Goal: Information Seeking & Learning: Learn about a topic

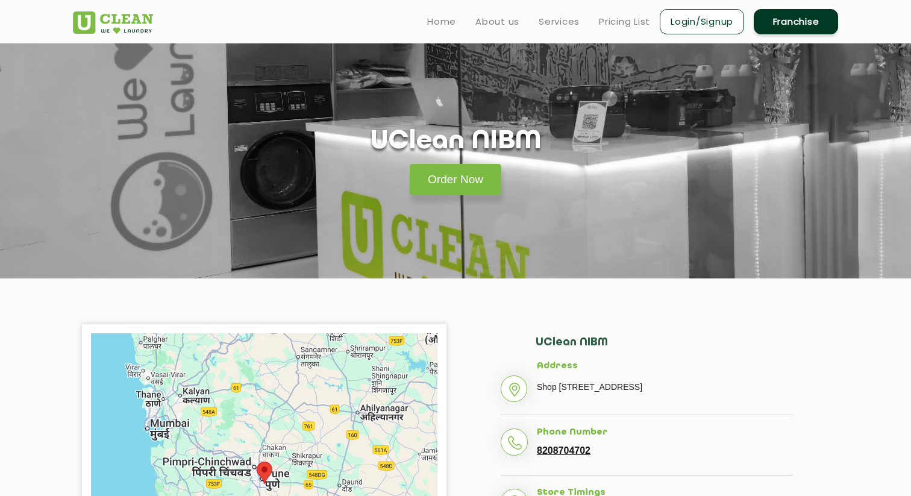
click at [614, 12] on ul "Home About us Services Pricing List Login/Signup Franchise" at bounding box center [627, 21] width 420 height 28
click at [614, 19] on link "Pricing List" at bounding box center [624, 21] width 51 height 14
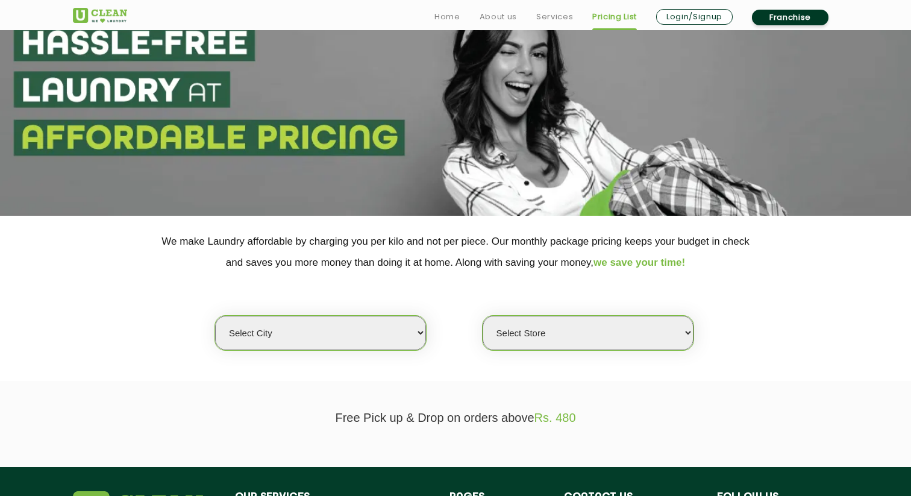
scroll to position [136, 0]
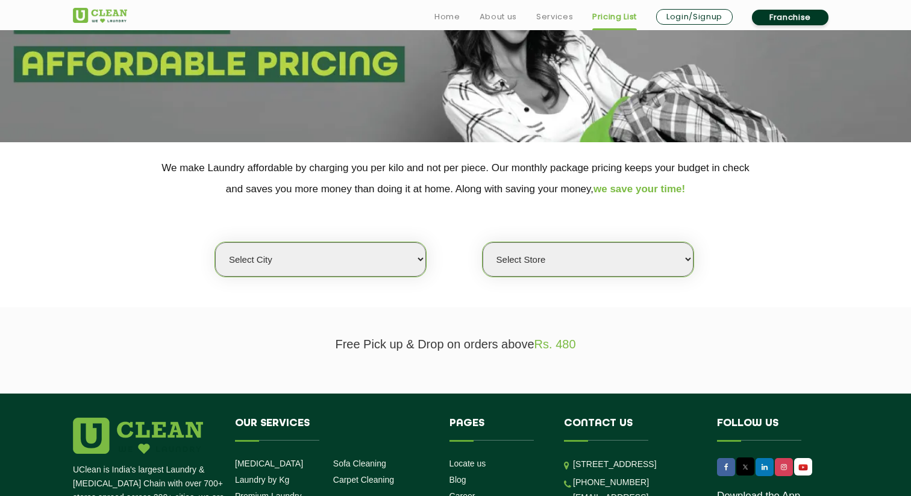
click at [378, 265] on select "Select city" at bounding box center [320, 259] width 211 height 34
select select "4"
click at [215, 242] on select "Select city [GEOGRAPHIC_DATA] [GEOGRAPHIC_DATA] [GEOGRAPHIC_DATA] [GEOGRAPHIC_D…" at bounding box center [320, 259] width 211 height 34
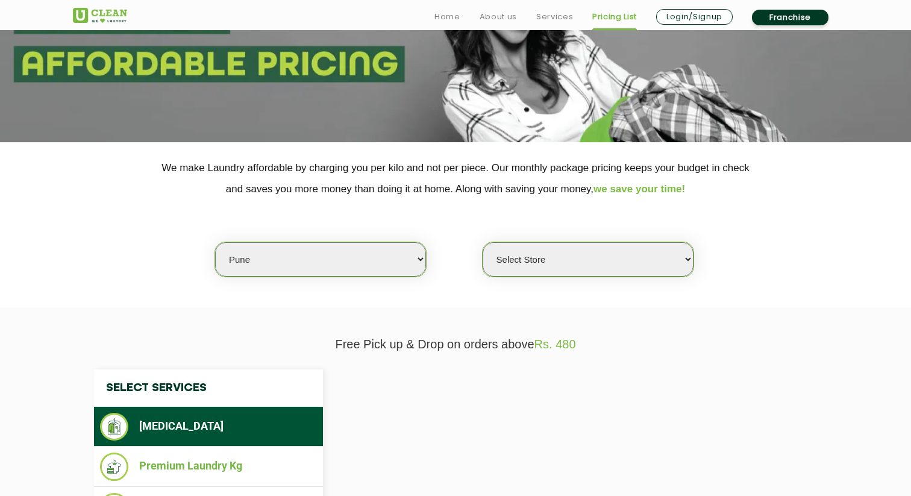
click at [510, 260] on select "Select Store" at bounding box center [587, 259] width 211 height 34
click at [482, 242] on select "Select Store [GEOGRAPHIC_DATA] [GEOGRAPHIC_DATA] [GEOGRAPHIC_DATA] [GEOGRAPHIC_…" at bounding box center [587, 259] width 211 height 34
click at [543, 263] on select "Select Store UClean Koregaon Park UClean Baner Pune UClean Keshav Nagar Pune UC…" at bounding box center [587, 259] width 211 height 34
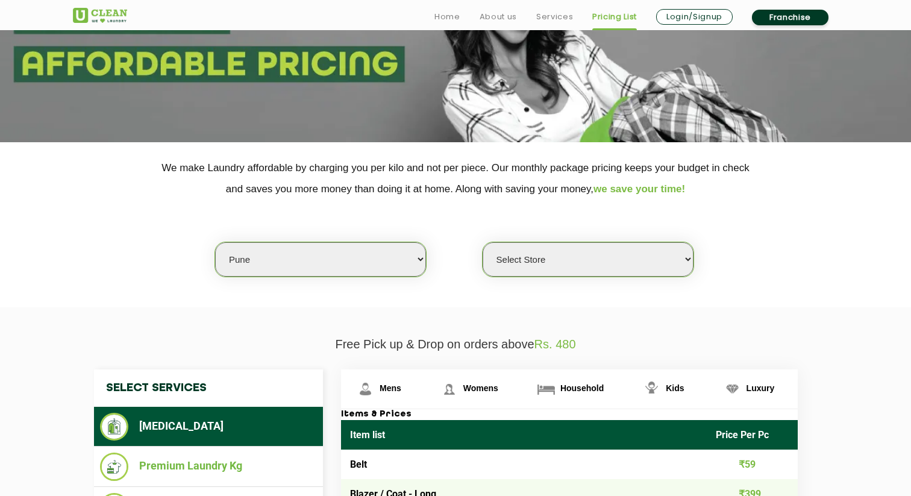
select select "531"
click at [482, 242] on select "Select Store UClean Koregaon Park UClean Baner Pune UClean Keshav Nagar Pune UC…" at bounding box center [587, 259] width 211 height 34
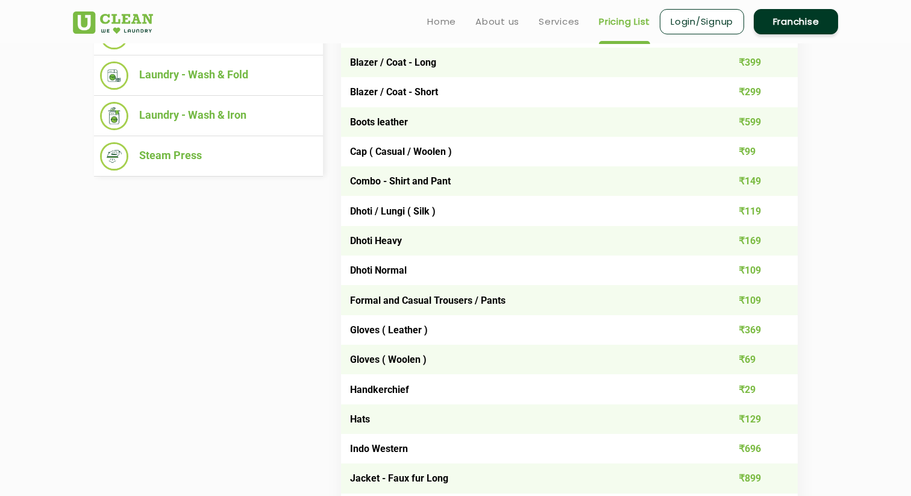
scroll to position [553, 0]
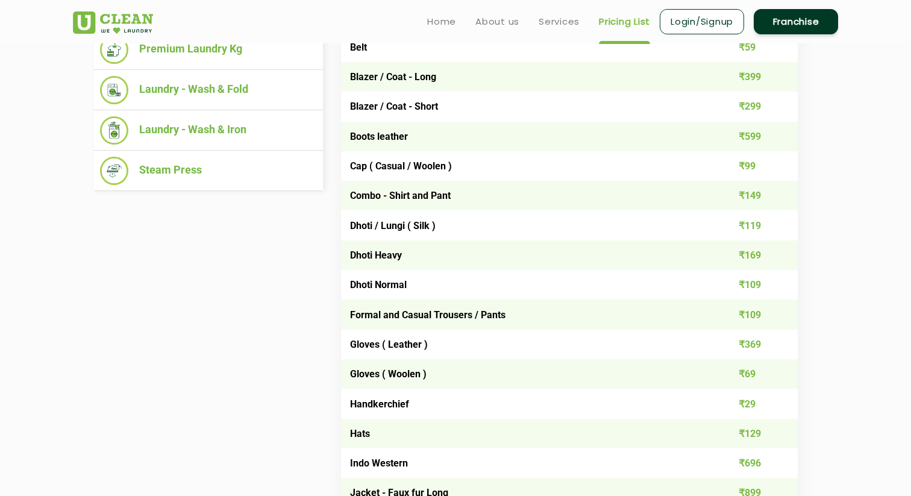
drag, startPoint x: 759, startPoint y: 83, endPoint x: 735, endPoint y: 84, distance: 24.2
click at [735, 84] on td "₹399" at bounding box center [752, 77] width 92 height 30
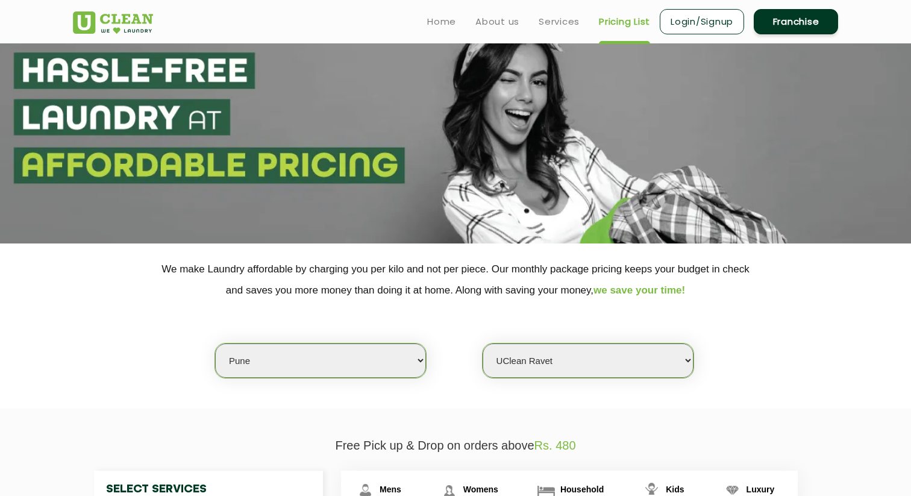
scroll to position [0, 0]
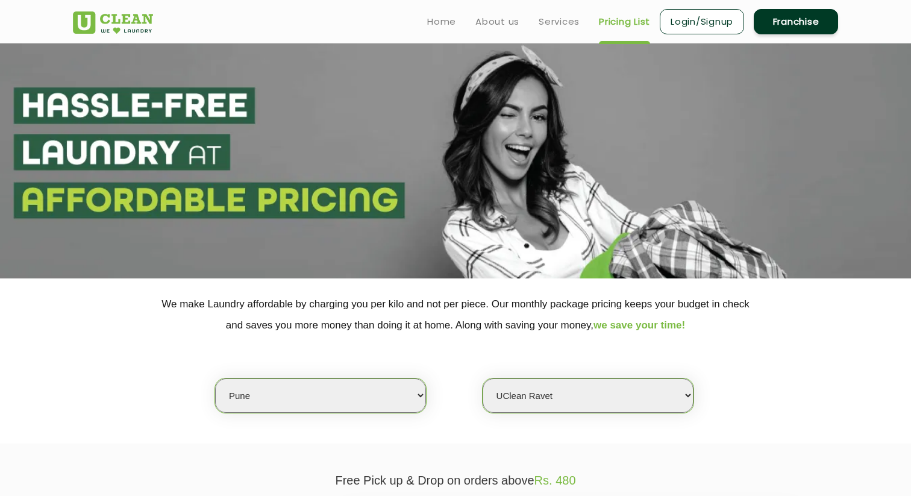
drag, startPoint x: 201, startPoint y: 37, endPoint x: 98, endPoint y: 27, distance: 102.8
click at [98, 27] on header "Home About us Services Pricing List Login/Signup Franchise" at bounding box center [455, 21] width 911 height 43
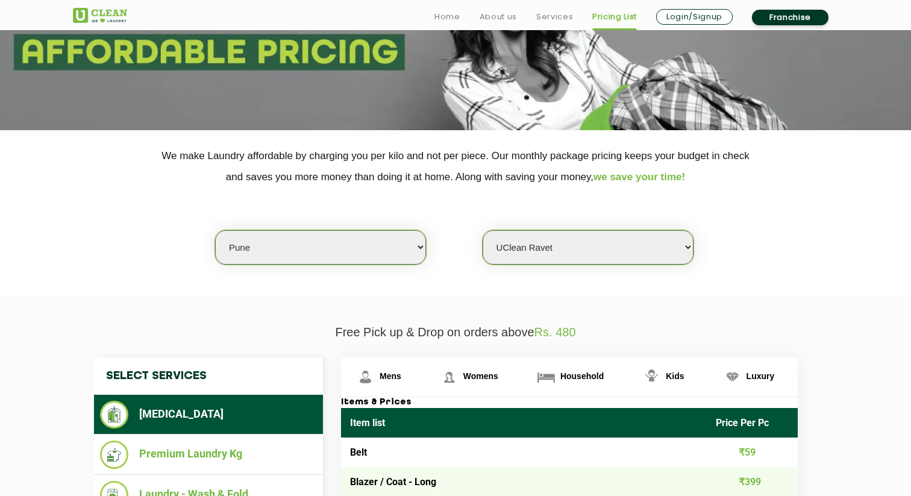
scroll to position [160, 0]
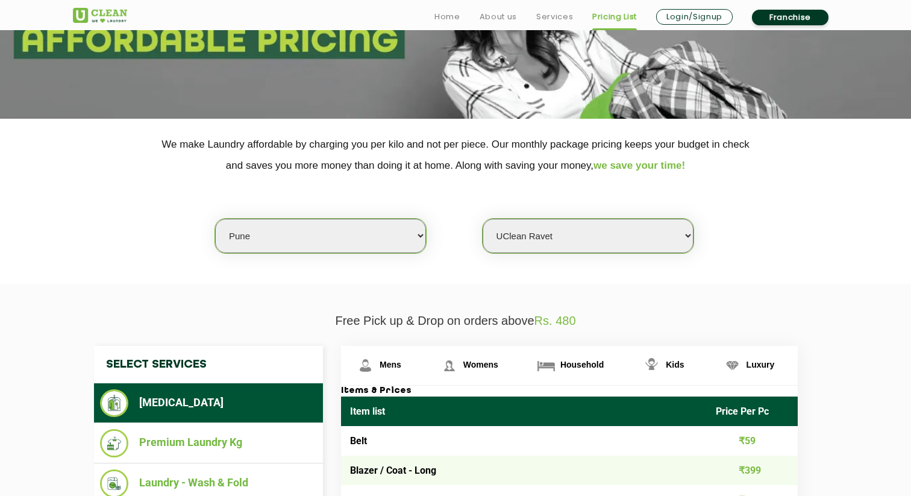
click at [316, 219] on select "Select city Aalo Abu Dhabi Agartala Agra Ahmedabad Akola Aligarh Alwar - UClean…" at bounding box center [320, 236] width 211 height 34
click at [608, 238] on select "Select Store UClean Koregaon Park UClean Baner Pune UClean Keshav Nagar Pune UC…" at bounding box center [587, 236] width 211 height 34
click at [482, 219] on select "Select Store UClean Koregaon Park UClean Baner Pune UClean Keshav Nagar Pune UC…" at bounding box center [587, 236] width 211 height 34
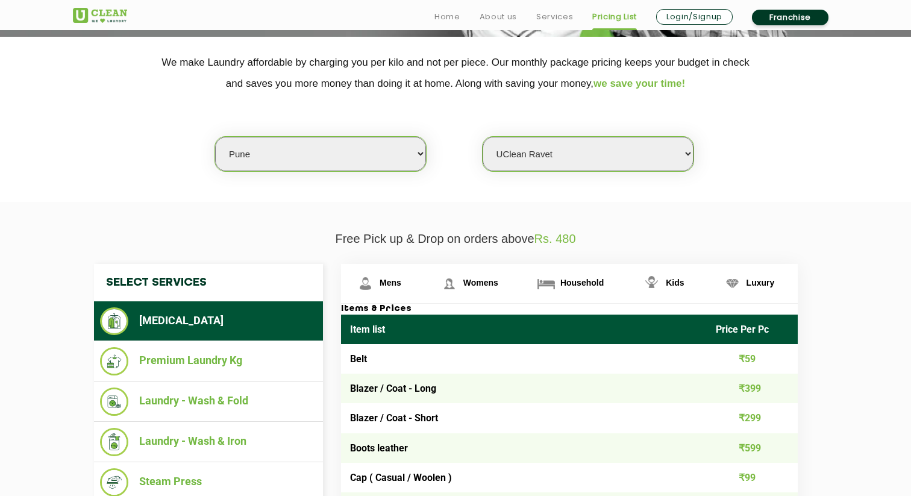
scroll to position [248, 0]
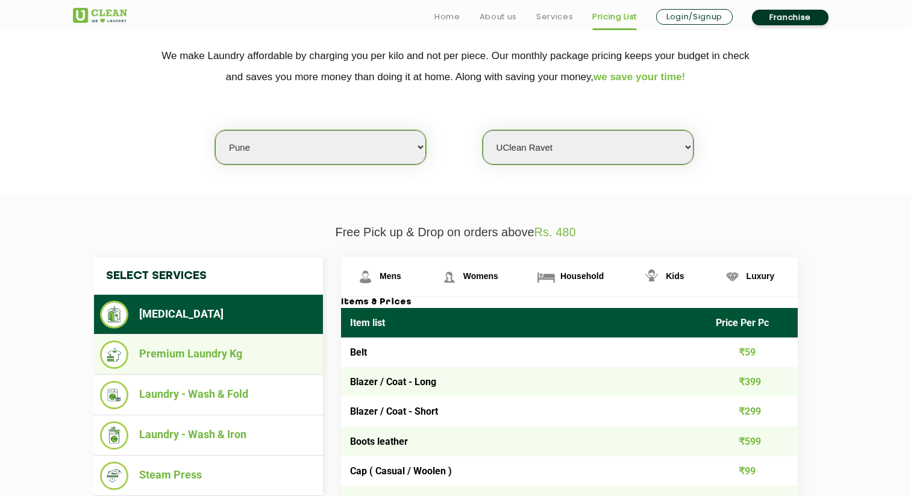
click at [222, 338] on ul "Premium Laundry Kg" at bounding box center [208, 354] width 229 height 40
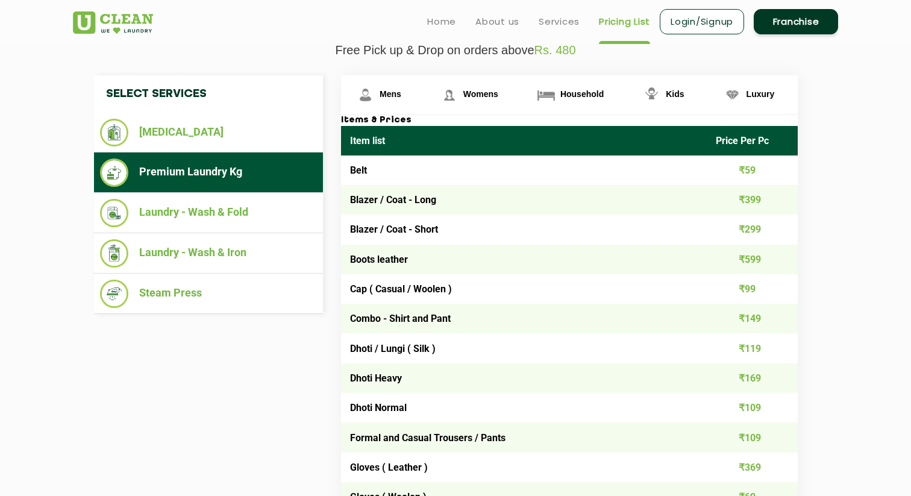
scroll to position [426, 0]
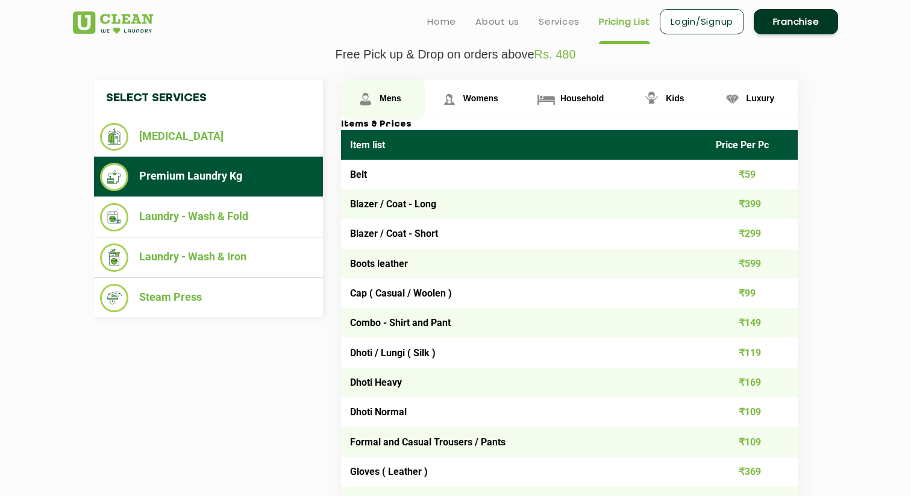
click at [384, 91] on link "Mens" at bounding box center [383, 98] width 84 height 39
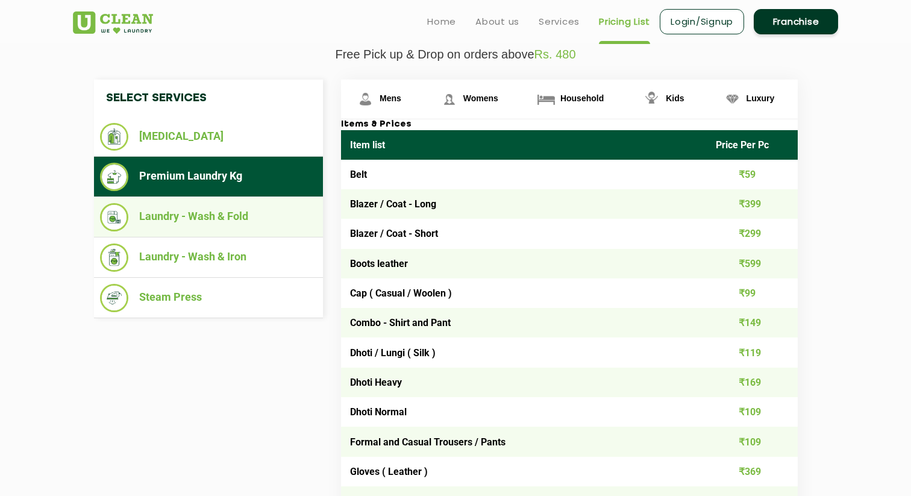
click at [198, 212] on li "Laundry - Wash & Fold" at bounding box center [208, 217] width 217 height 28
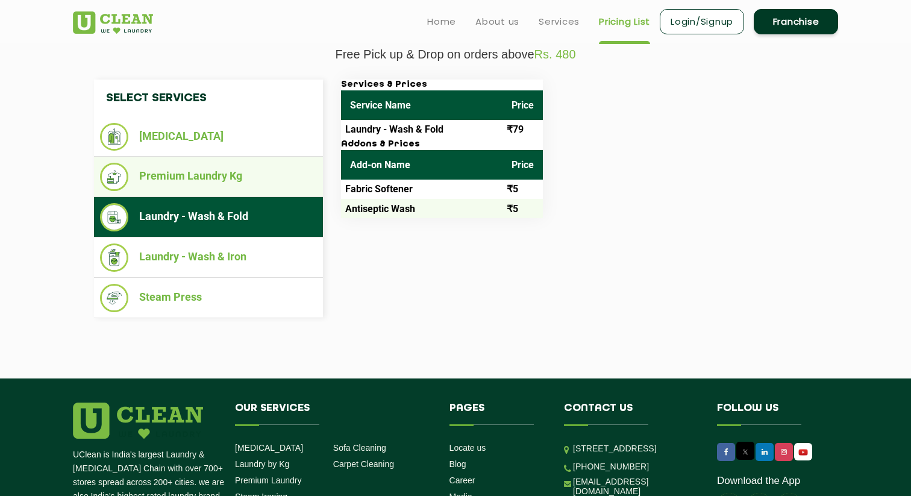
click at [224, 175] on li "Premium Laundry Kg" at bounding box center [208, 177] width 217 height 28
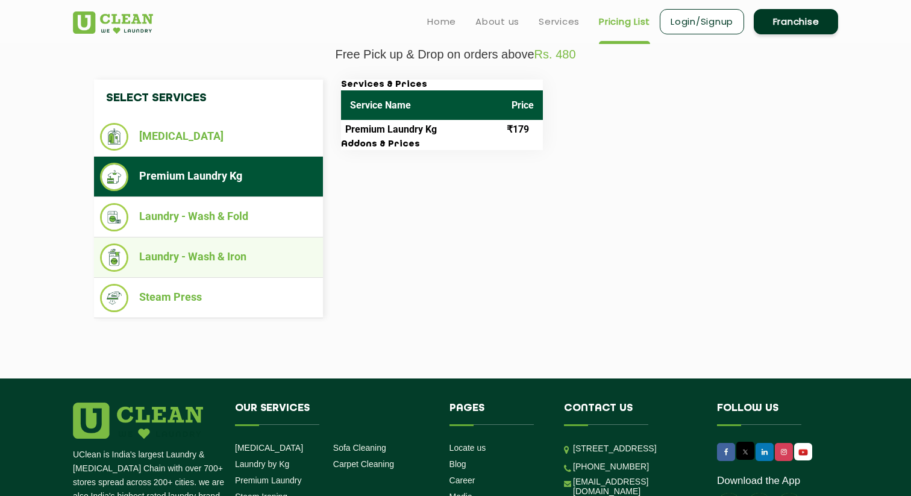
click at [211, 260] on li "Laundry - Wash & Iron" at bounding box center [208, 257] width 217 height 28
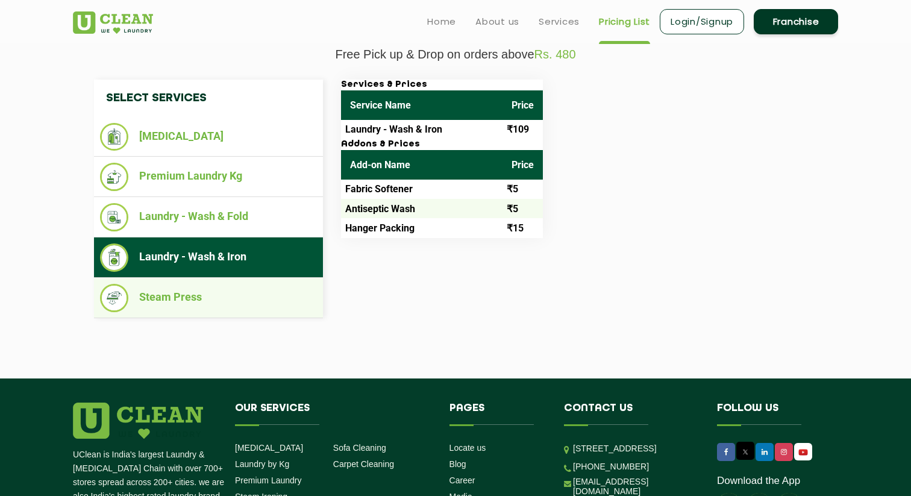
click at [142, 301] on li "Steam Press" at bounding box center [208, 298] width 217 height 28
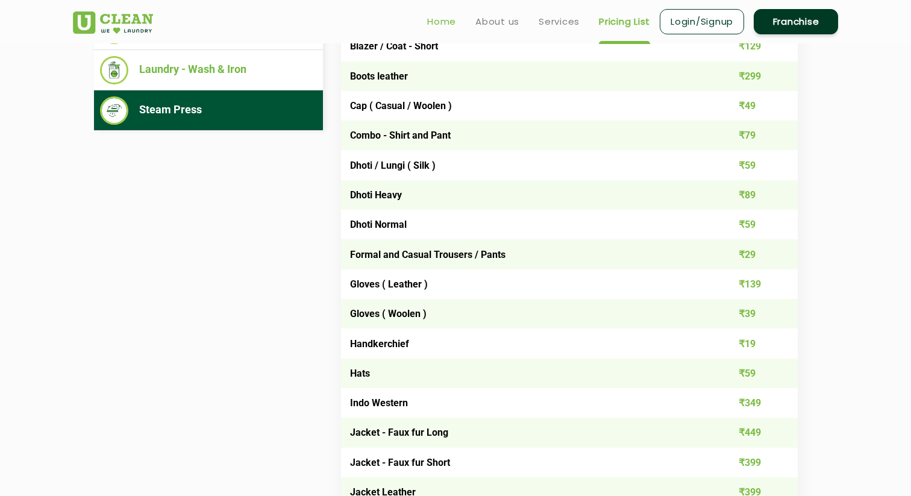
scroll to position [282, 0]
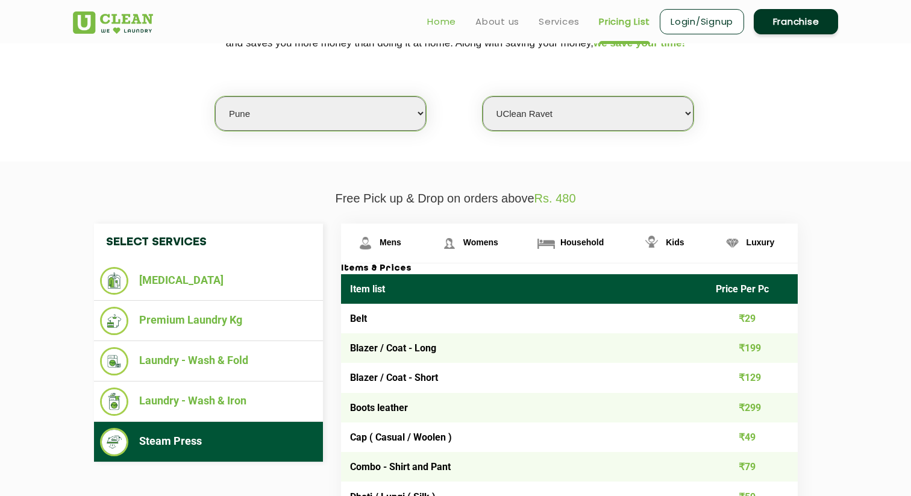
click at [447, 23] on link "Home" at bounding box center [441, 21] width 29 height 14
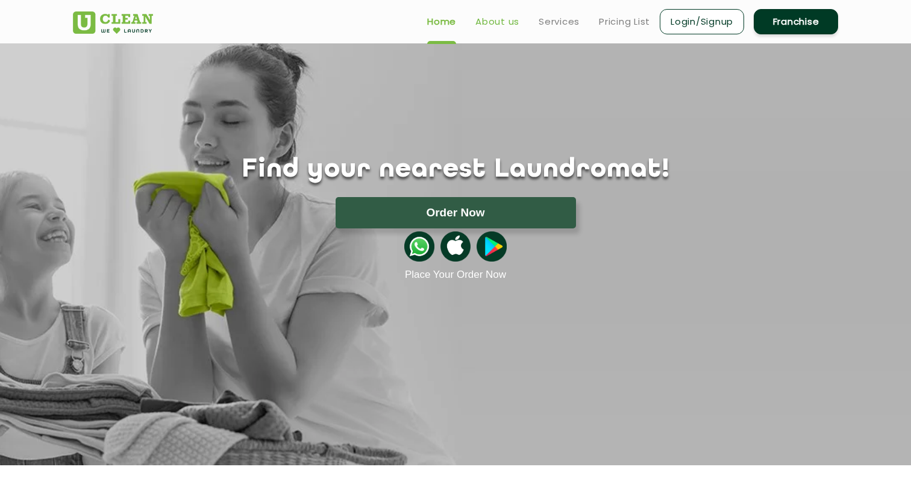
click at [483, 18] on link "About us" at bounding box center [497, 21] width 44 height 14
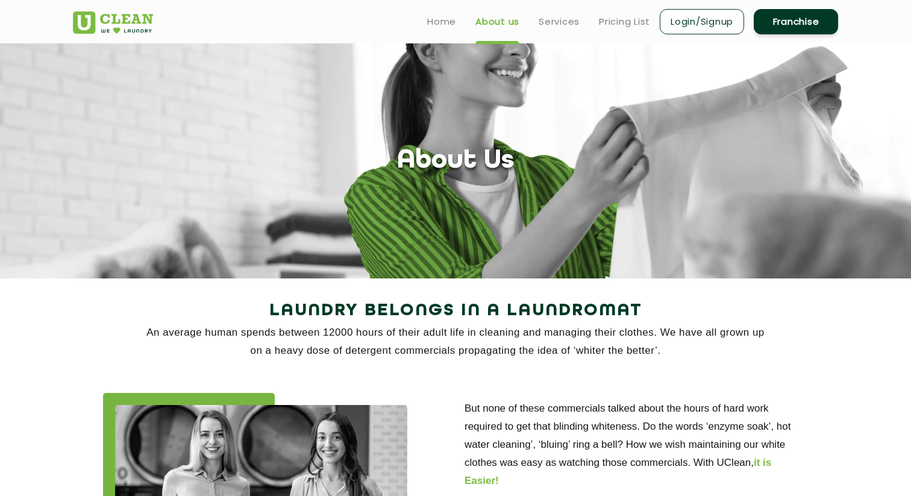
click at [555, 30] on ul "Home About us Services Pricing List Login/Signup Franchise" at bounding box center [627, 21] width 420 height 28
click at [555, 13] on ul "Home About us Services Pricing List Login/Signup Franchise" at bounding box center [627, 21] width 420 height 28
click at [440, 23] on link "Home" at bounding box center [441, 21] width 29 height 14
